Goal: Transaction & Acquisition: Book appointment/travel/reservation

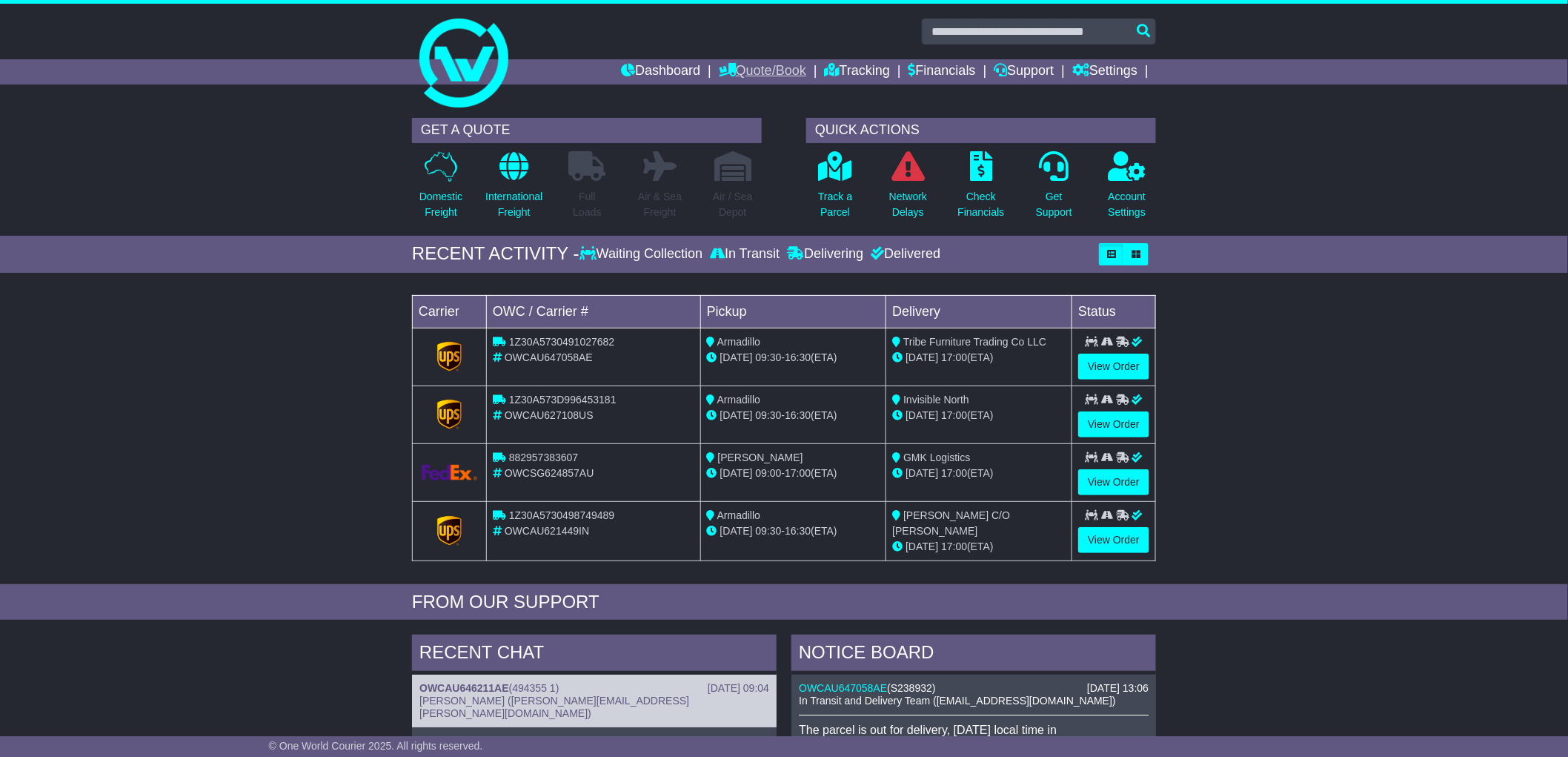
click at [767, 68] on link "Quote/Book" at bounding box center [762, 72] width 87 height 25
click at [754, 107] on link "International" at bounding box center [778, 113] width 117 height 16
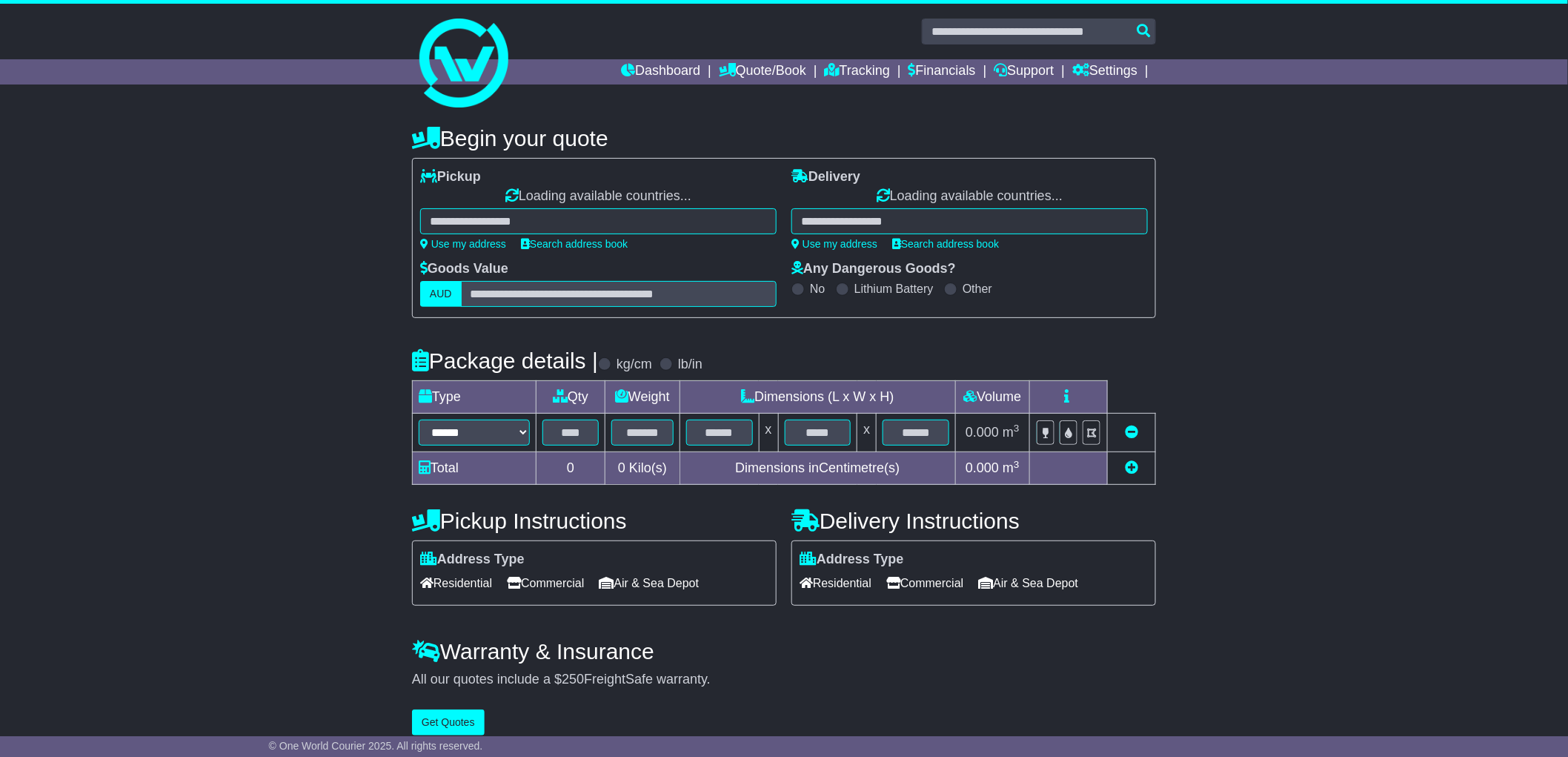
select select "**"
